Goal: Transaction & Acquisition: Purchase product/service

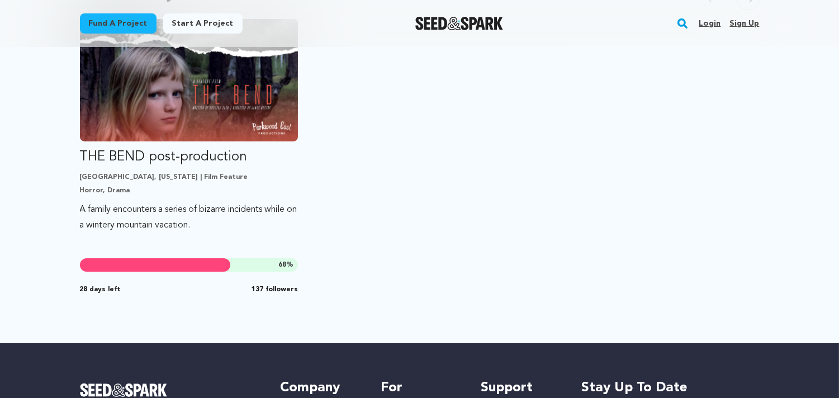
scroll to position [348, 0]
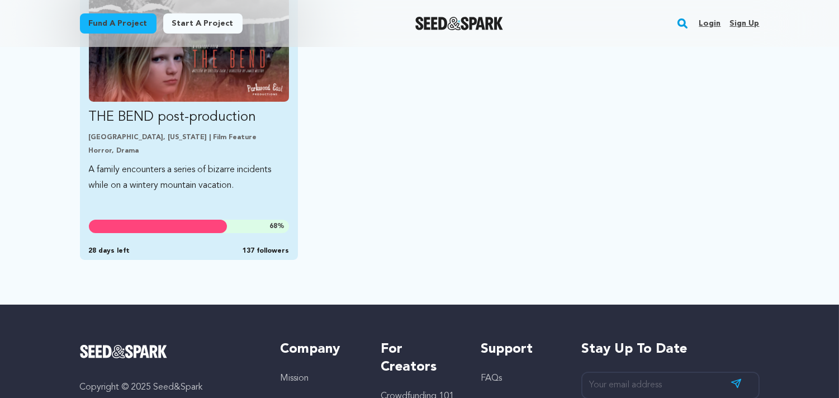
click at [244, 113] on p "THE BEND post-production" at bounding box center [189, 117] width 201 height 18
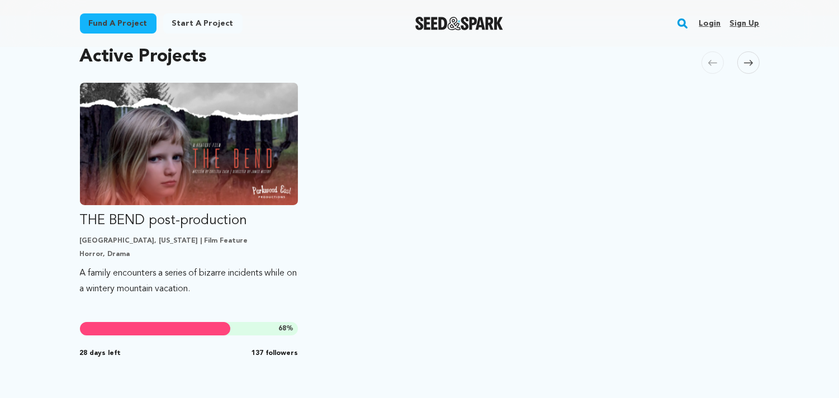
scroll to position [256, 0]
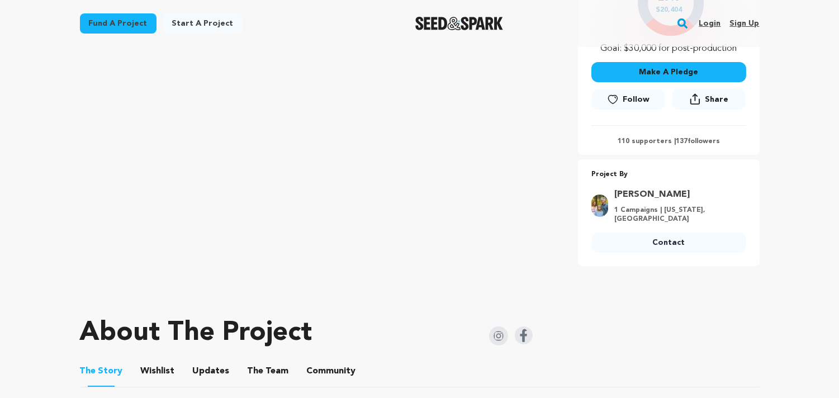
scroll to position [306, 0]
